Goal: Complete application form

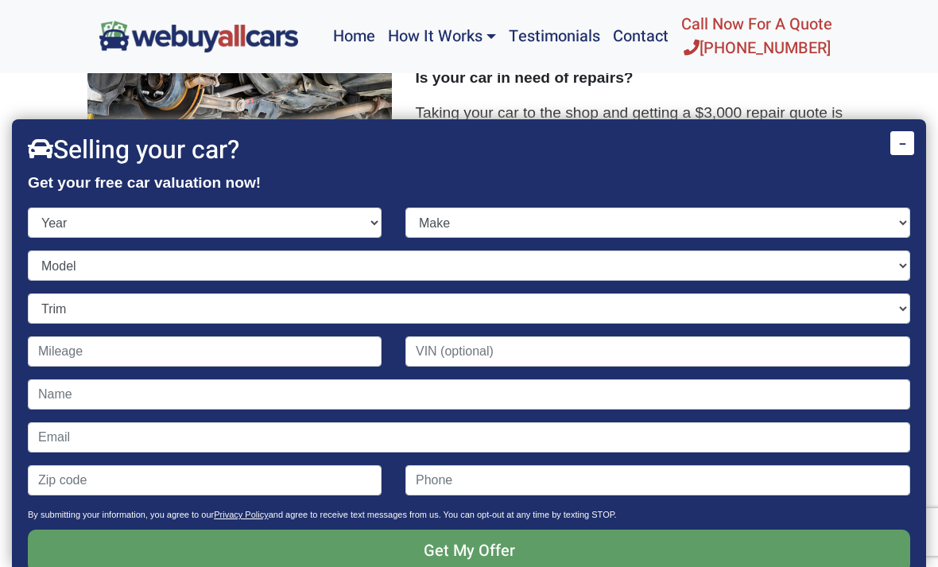
scroll to position [40, 0]
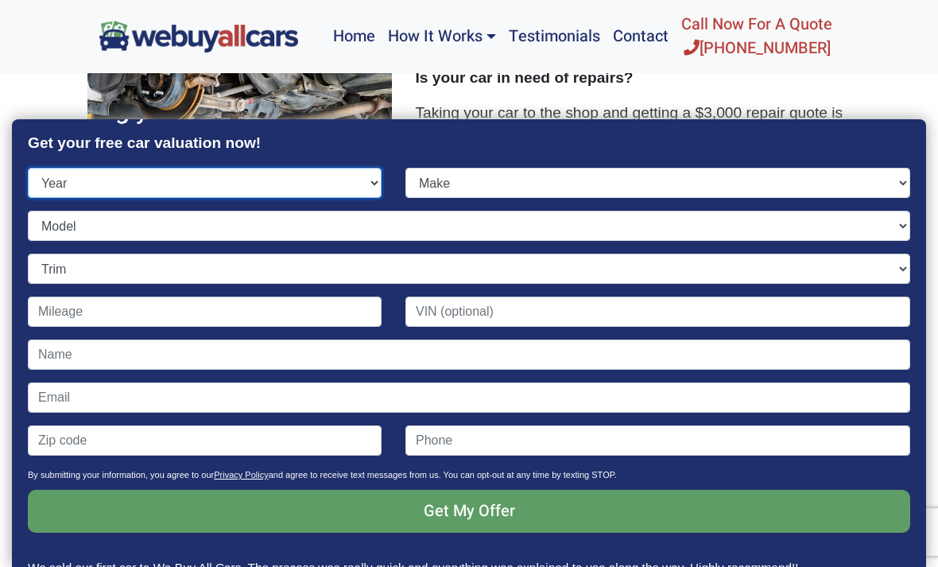
click at [238, 168] on select "Year [DATE] 2024 2023 2022 2021 2020 2019 2018 2017 2016 2015 2014 2013 2012 20…" at bounding box center [205, 183] width 354 height 30
select select "2012"
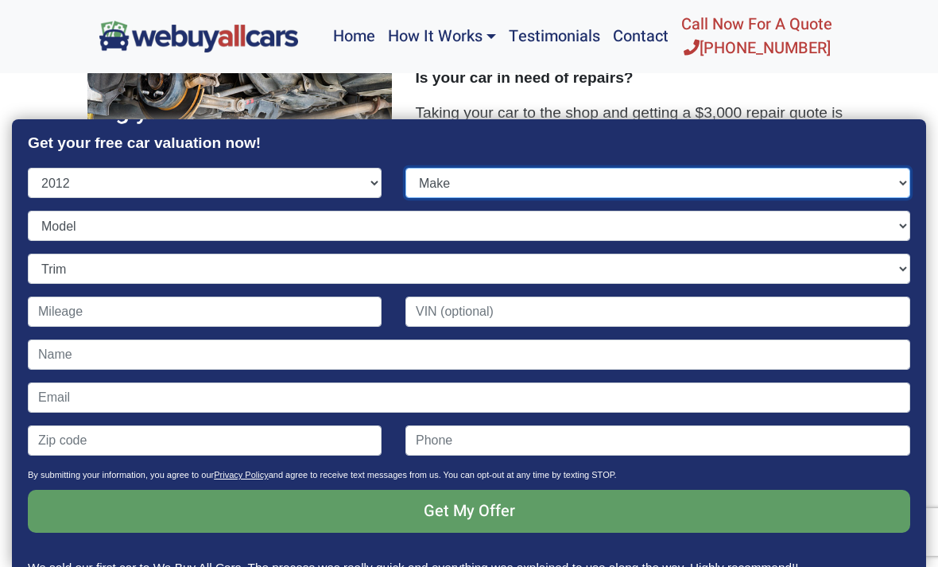
click at [526, 168] on select "Make" at bounding box center [657, 183] width 505 height 30
select select "Ford"
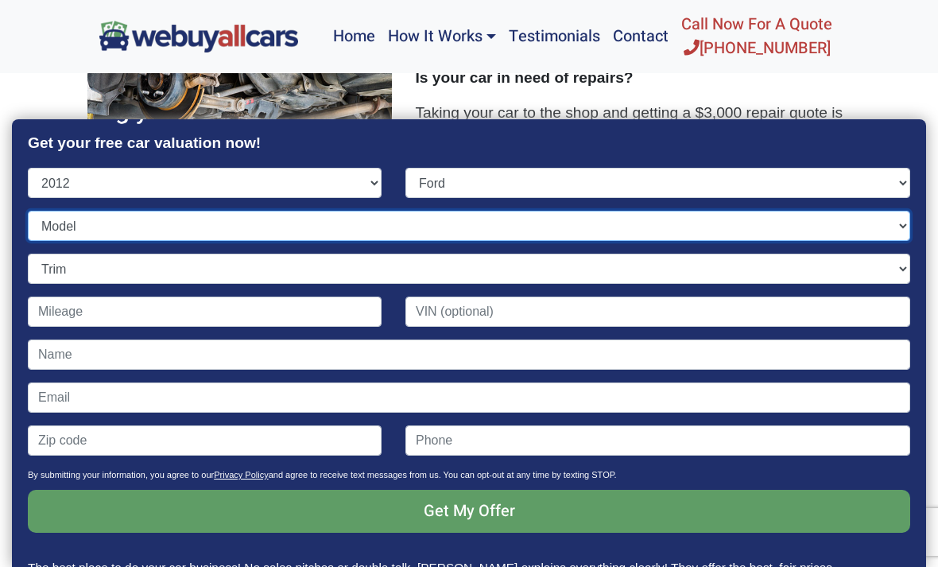
click at [367, 211] on select "Model" at bounding box center [469, 226] width 882 height 30
select select "Explorer"
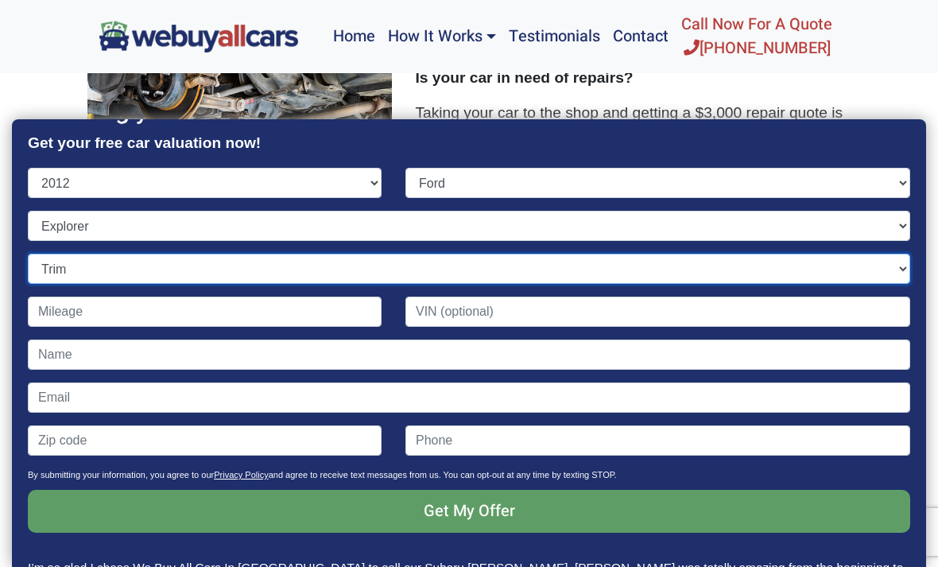
click at [300, 253] on select "Trim 4dr SUV (3.5L 6cyl) 4dr SUV AWD (3.5L 6cyl) Limited 4dr SUV (3.5L 6cyl) Li…" at bounding box center [469, 268] width 882 height 30
select select "XLT 4dr SUV (3.5L 6cyl)"
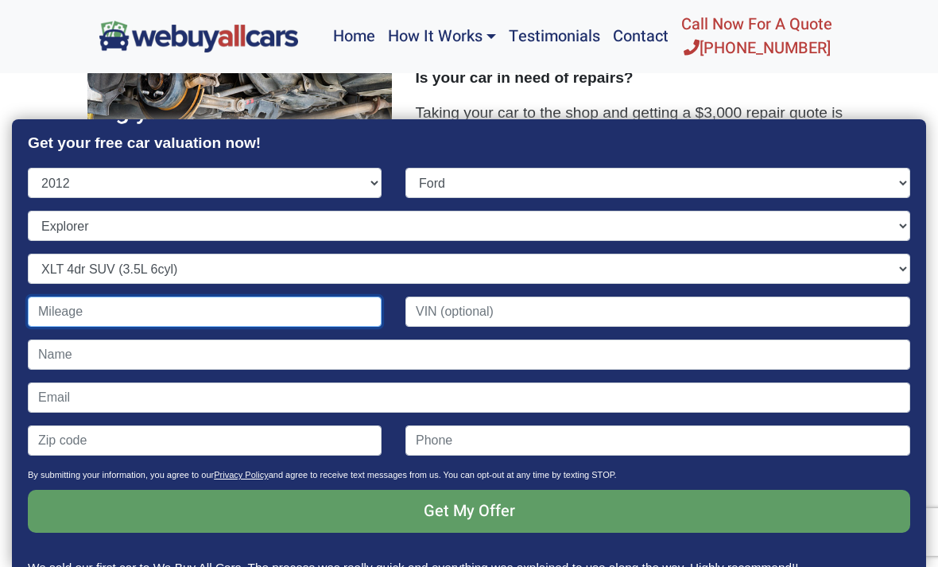
click at [270, 296] on input "Contact form" at bounding box center [205, 311] width 354 height 30
type input "170,000"
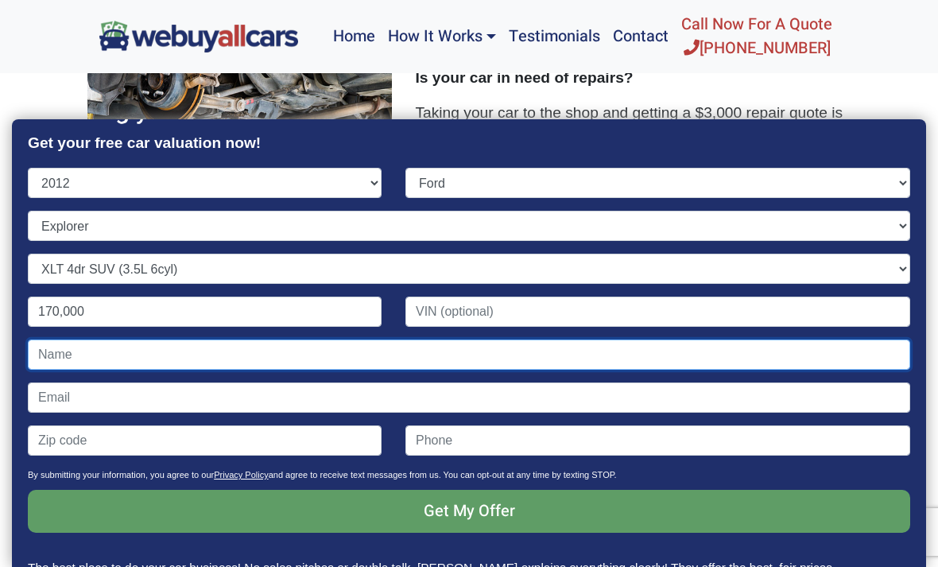
click at [463, 339] on input "Contact form" at bounding box center [469, 354] width 882 height 30
type input "[PERSON_NAME]"
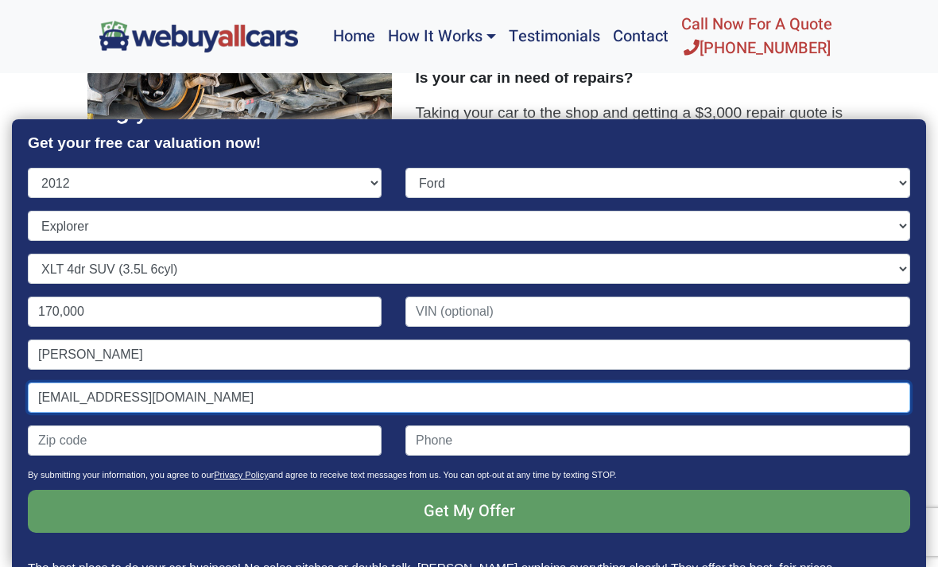
type input "[EMAIL_ADDRESS][DOMAIN_NAME]"
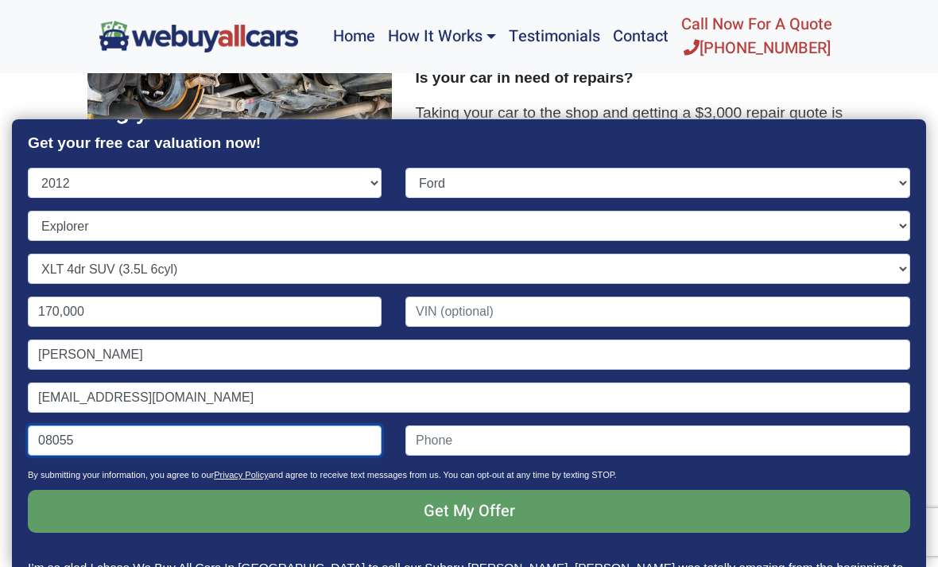
type input "08055"
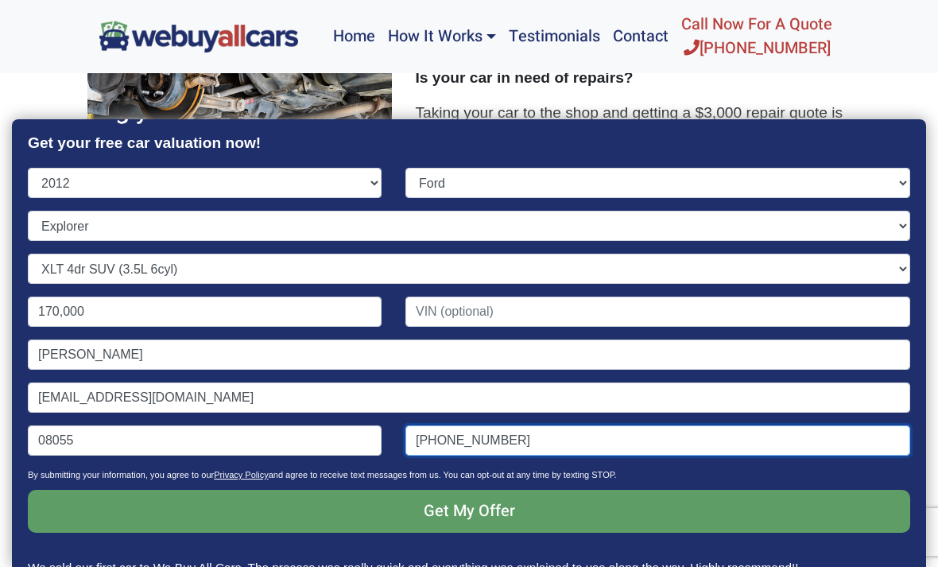
type input "[PHONE_NUMBER]"
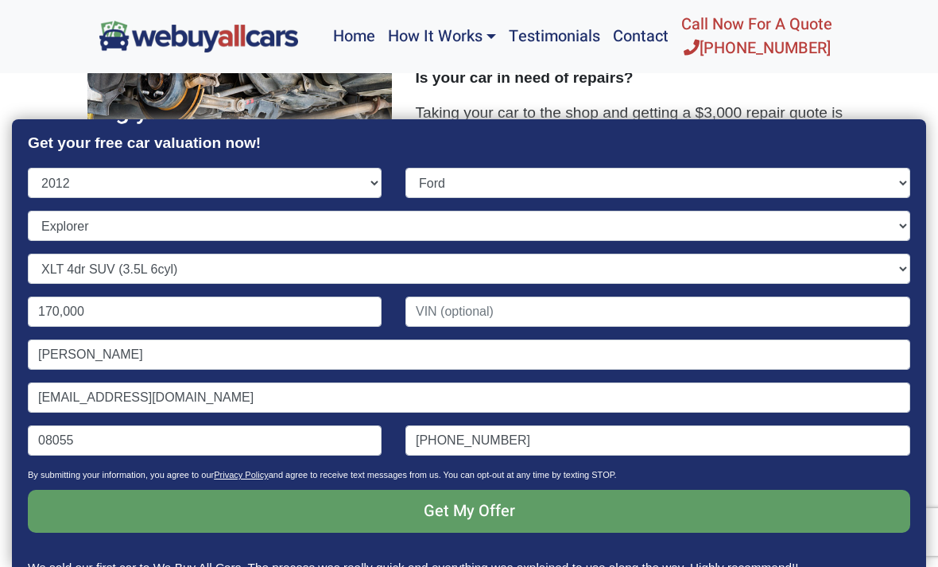
click at [811, 489] on input "Get My Offer" at bounding box center [469, 510] width 882 height 43
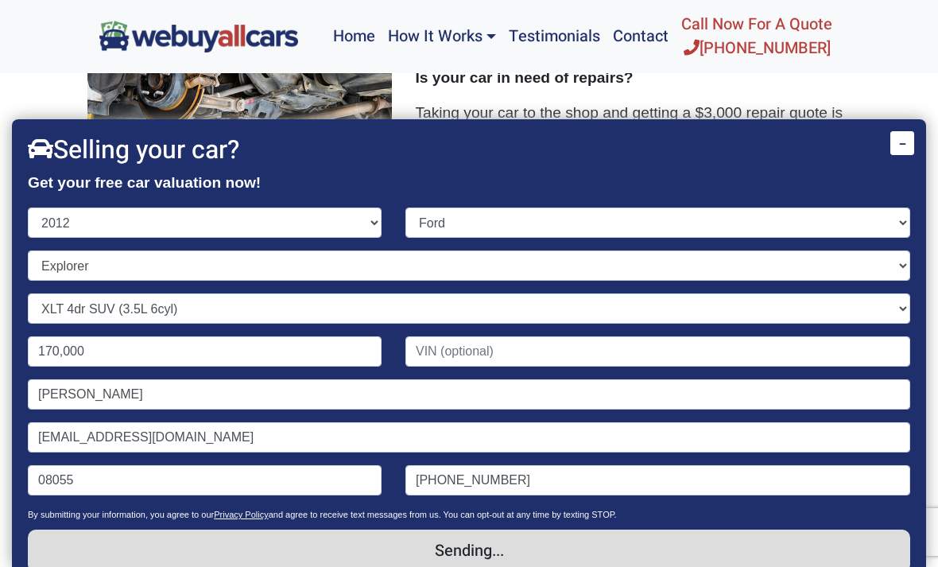
scroll to position [0, 0]
click at [892, 119] on div at bounding box center [469, 119] width 914 height 0
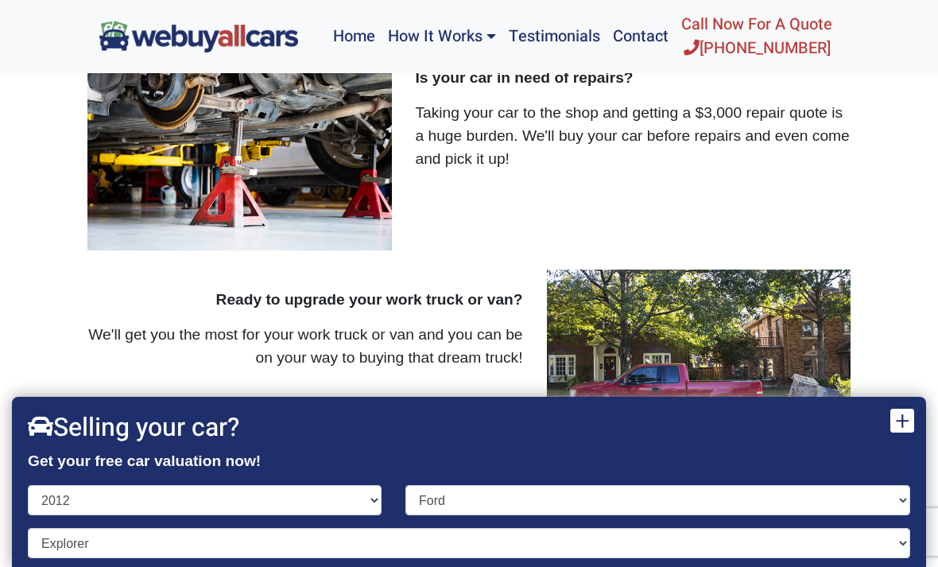
scroll to position [1655, 0]
